Goal: Task Accomplishment & Management: Manage account settings

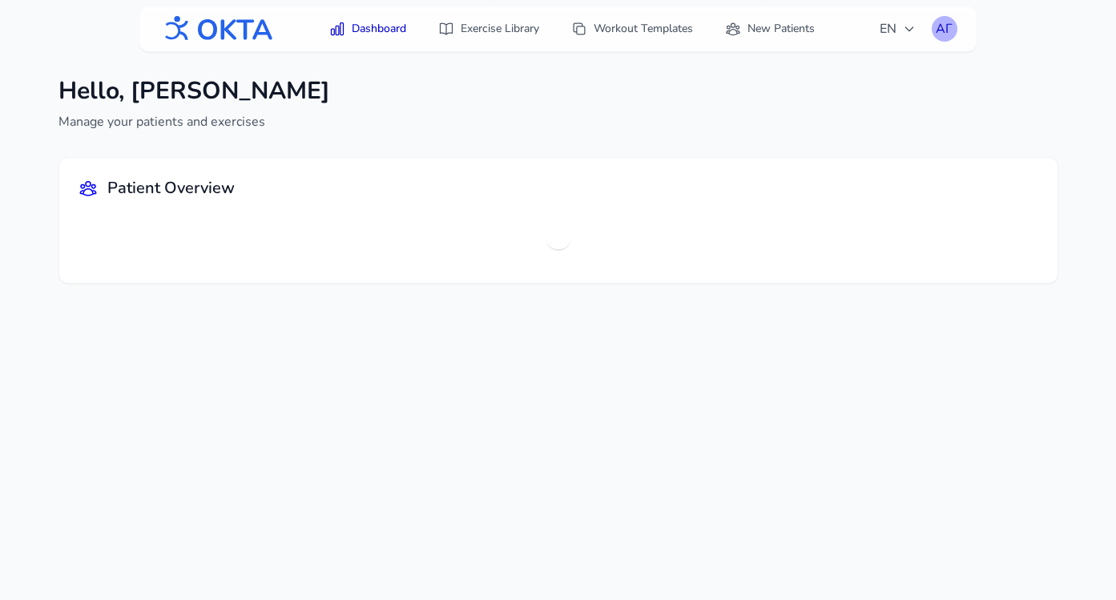
click at [948, 29] on div "АГ" at bounding box center [945, 29] width 26 height 26
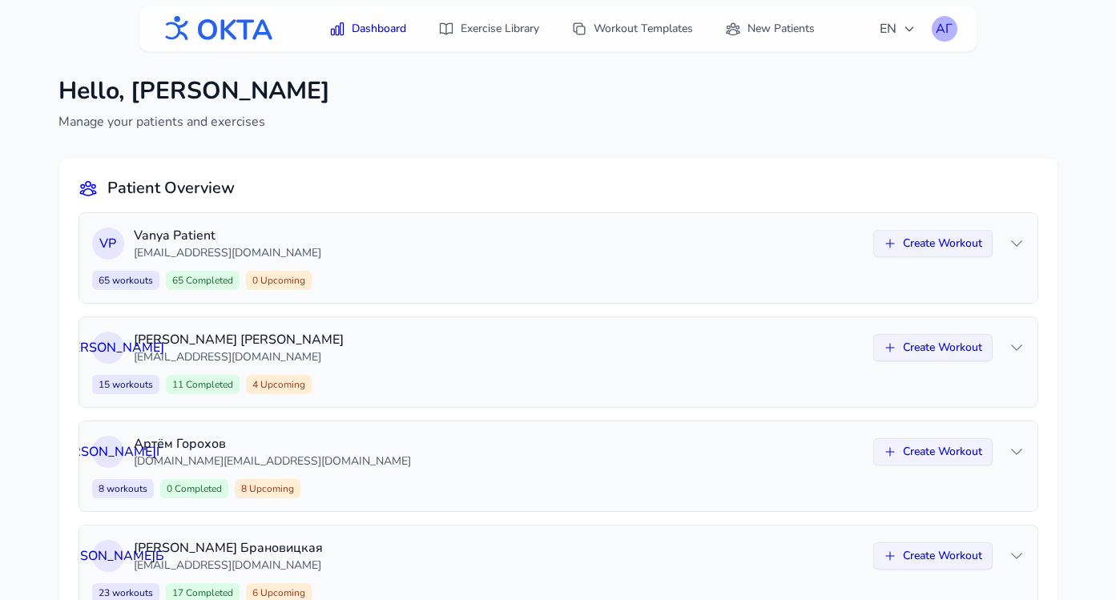
click at [937, 28] on div "АГ" at bounding box center [945, 29] width 26 height 26
click at [864, 84] on link "Logout" at bounding box center [867, 94] width 179 height 29
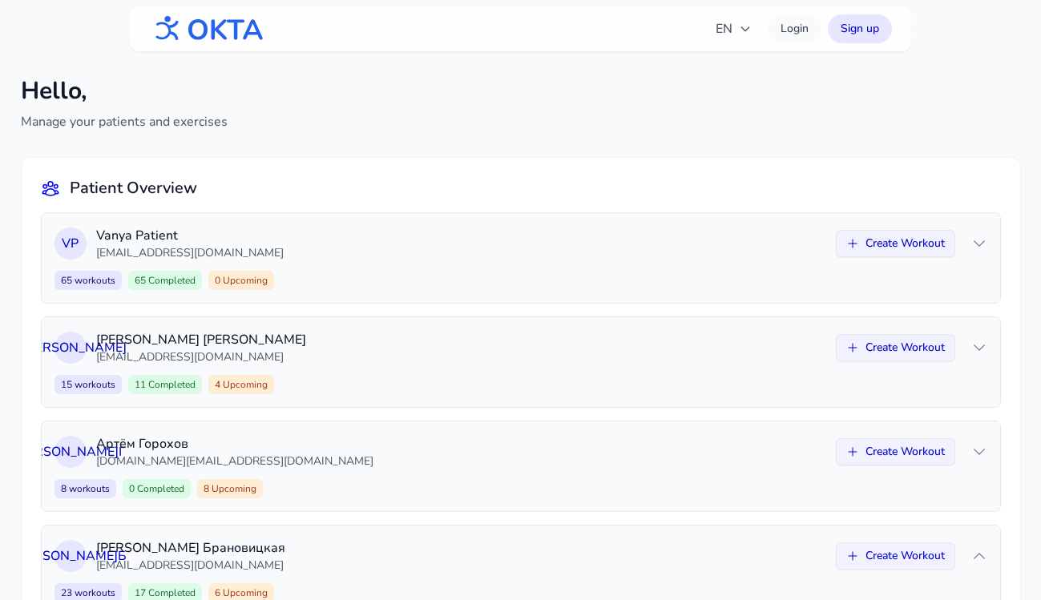
scroll to position [524, 0]
